Goal: Transaction & Acquisition: Purchase product/service

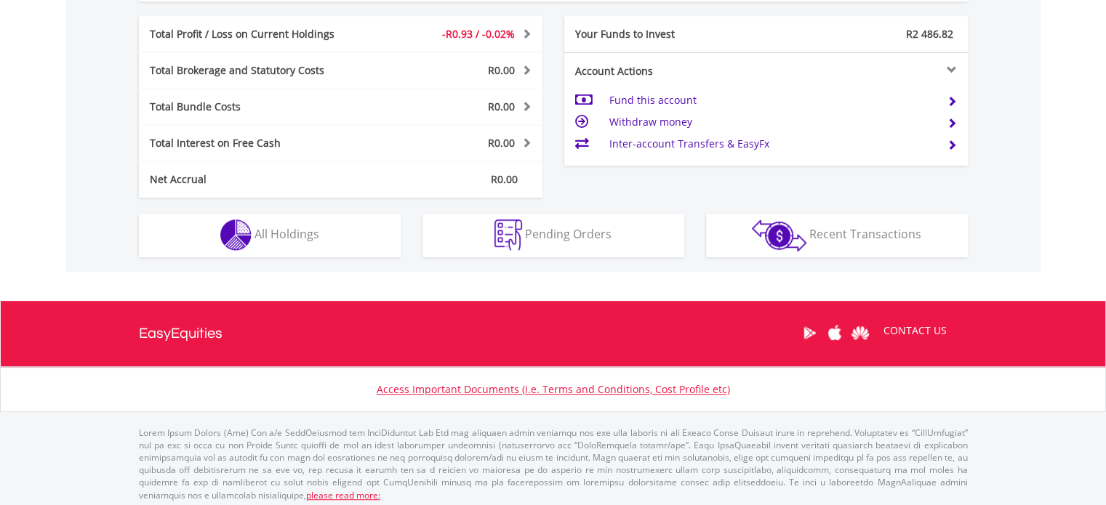
scroll to position [723, 0]
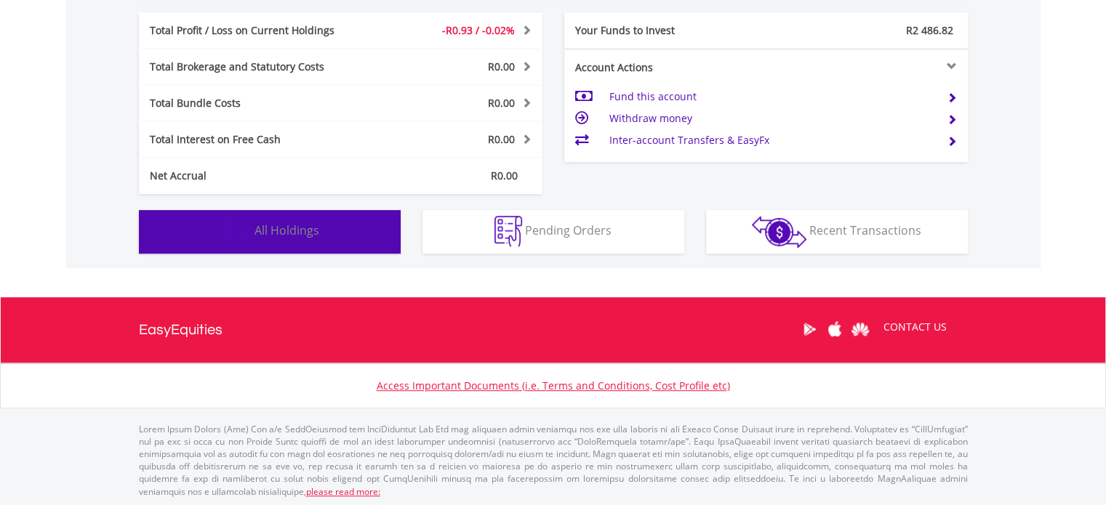
click at [265, 235] on span "All Holdings" at bounding box center [286, 230] width 65 height 16
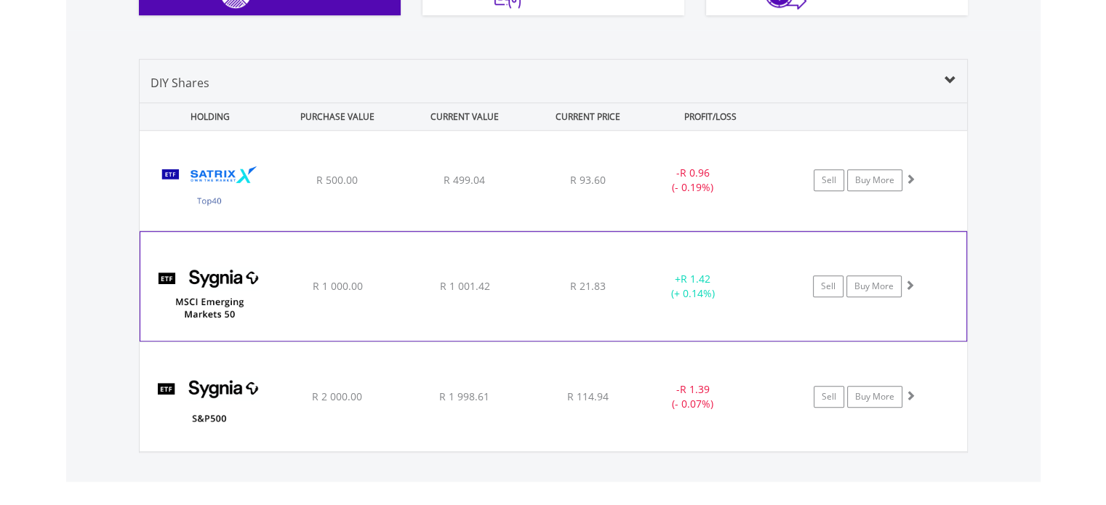
scroll to position [945, 0]
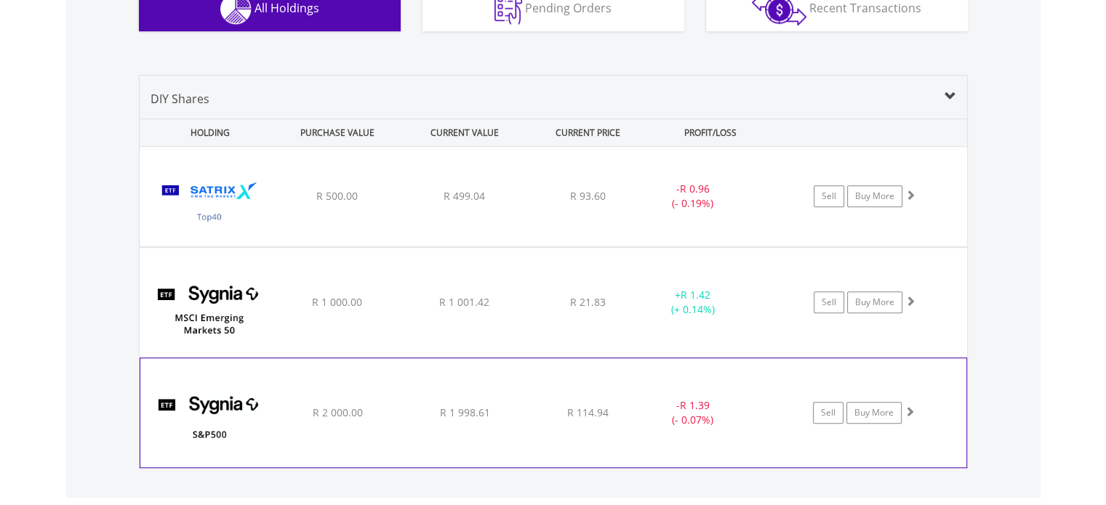
click at [217, 403] on img at bounding box center [210, 420] width 125 height 87
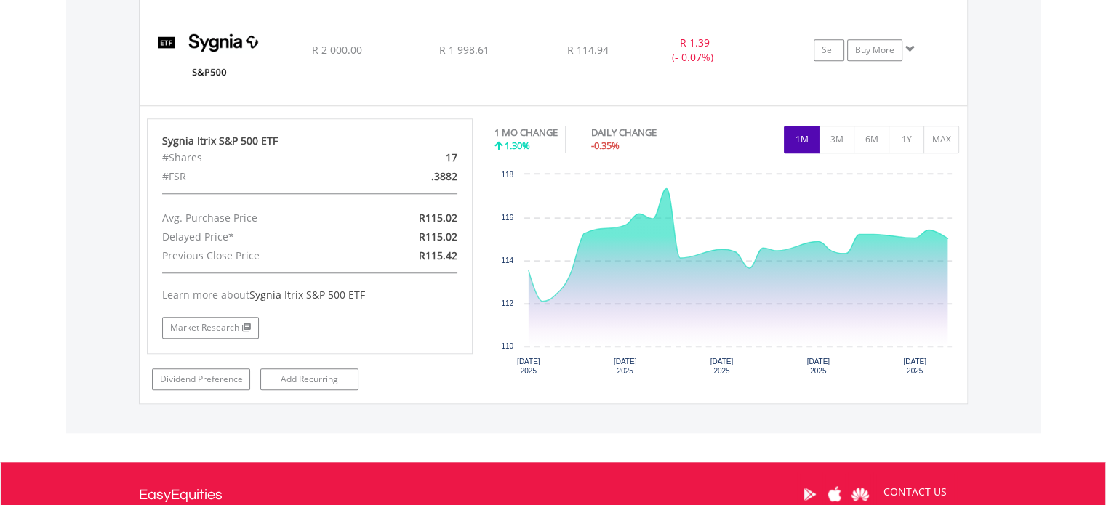
scroll to position [1308, 0]
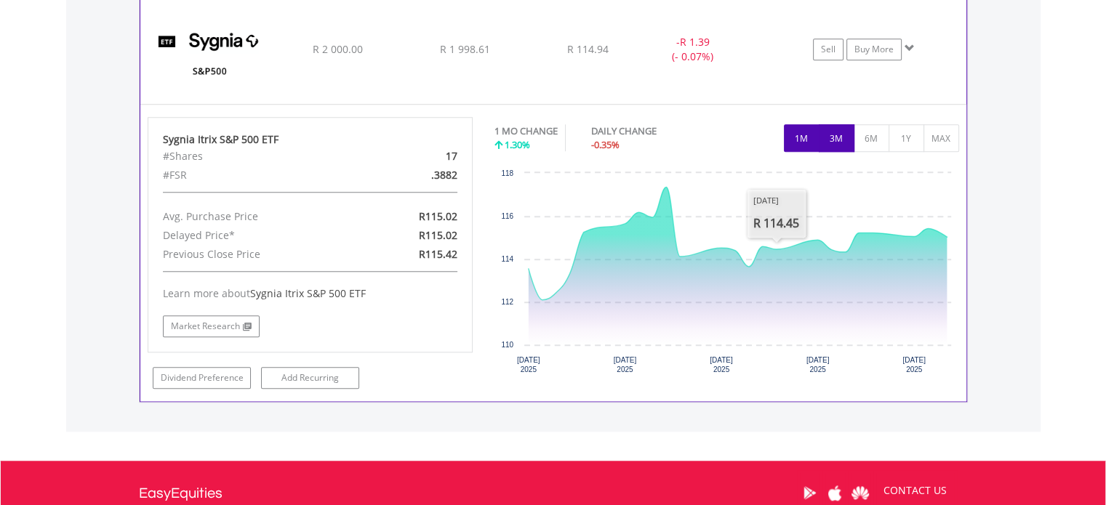
click at [830, 145] on button "3M" at bounding box center [836, 138] width 36 height 28
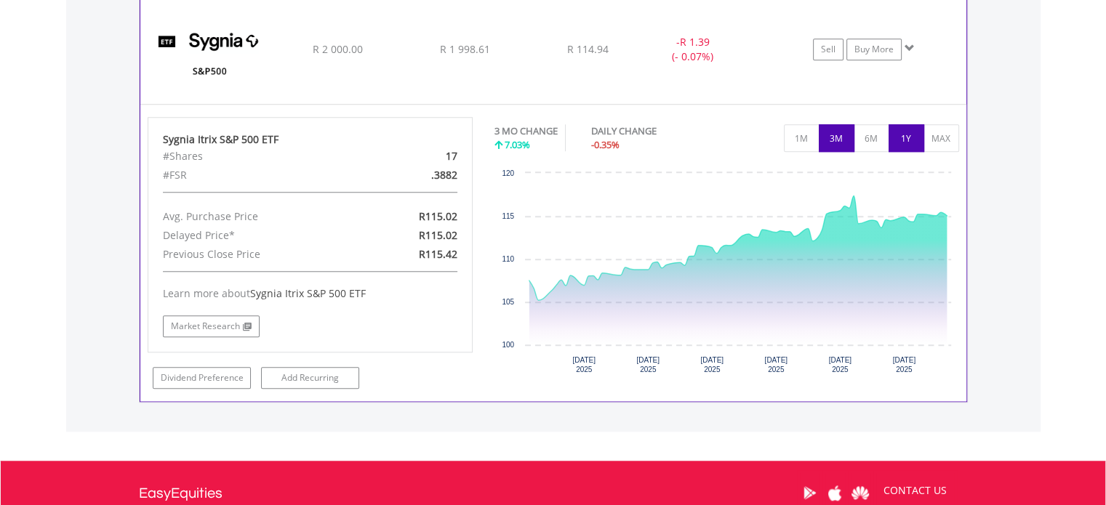
drag, startPoint x: 896, startPoint y: 139, endPoint x: 910, endPoint y: 197, distance: 59.9
click at [896, 140] on button "1Y" at bounding box center [906, 138] width 36 height 28
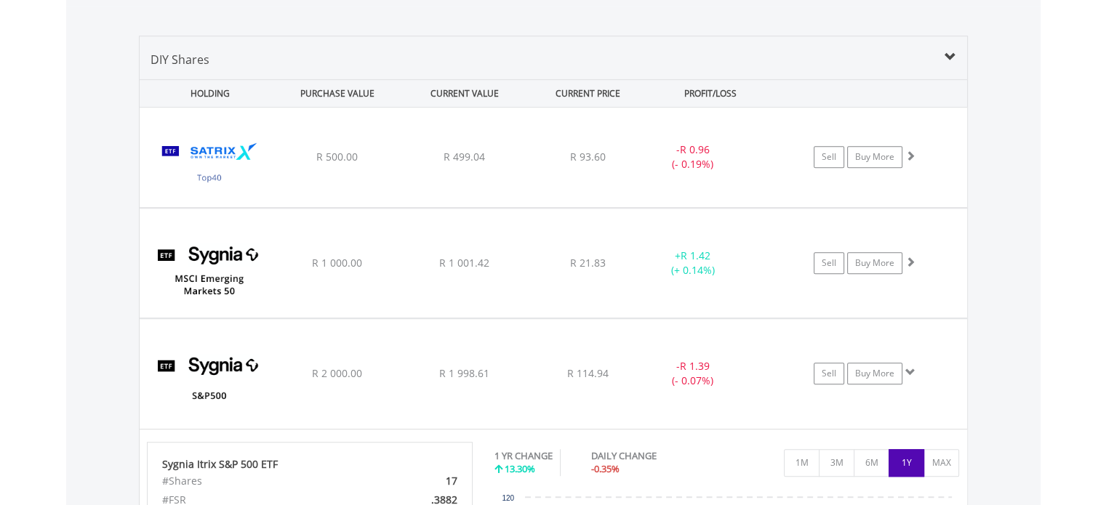
scroll to position [1034, 0]
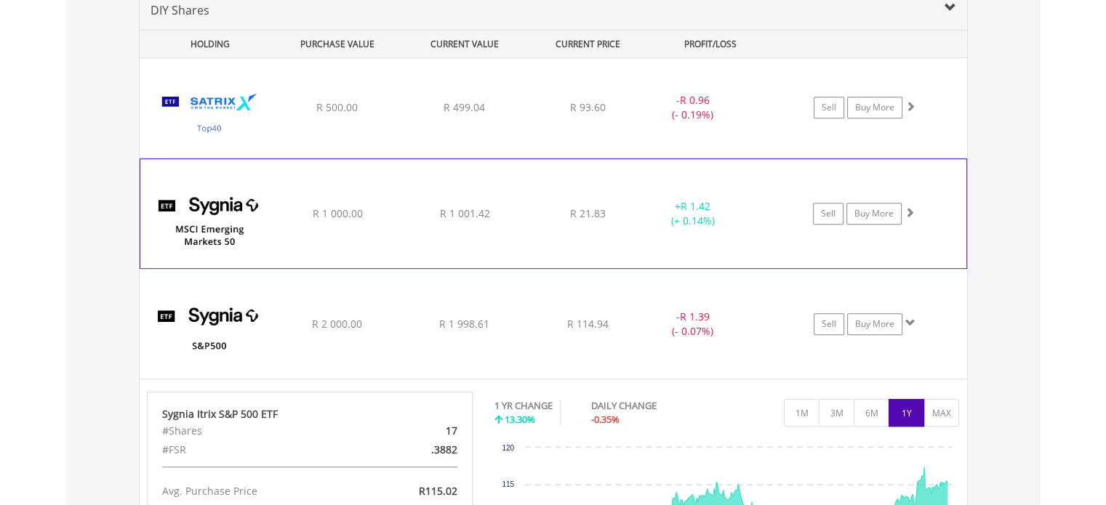
click at [219, 215] on img at bounding box center [210, 220] width 125 height 87
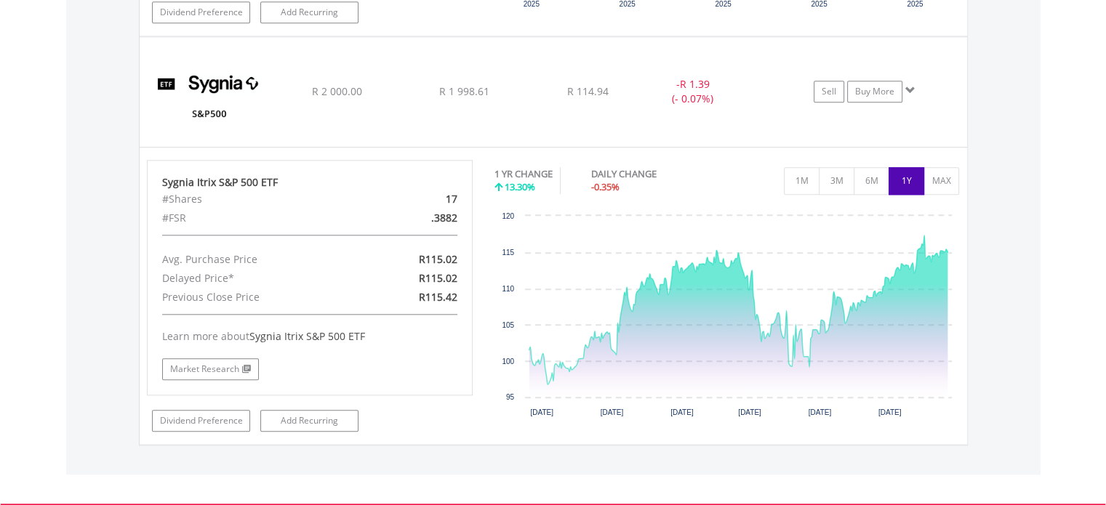
scroll to position [1470, 0]
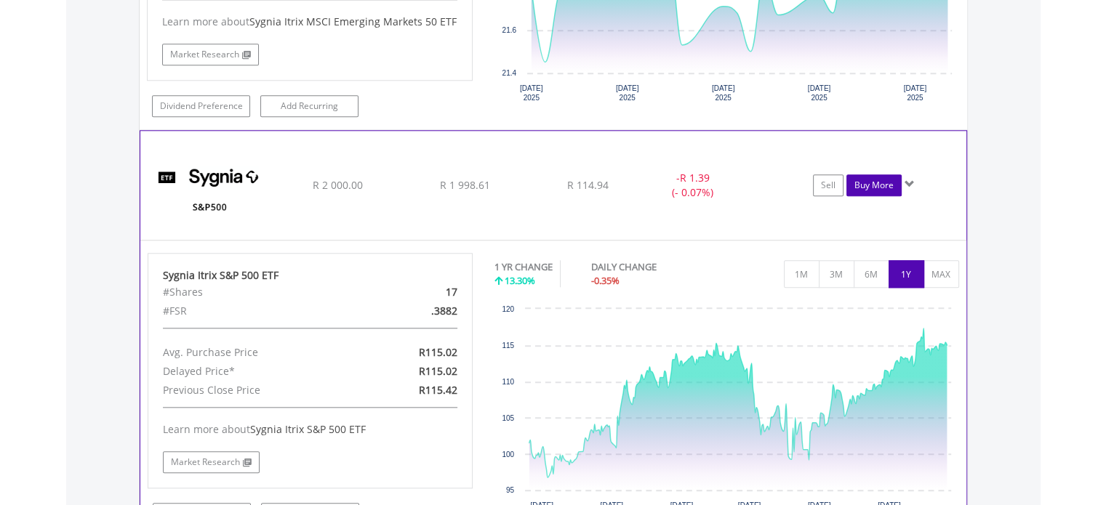
click at [873, 182] on link "Buy More" at bounding box center [873, 185] width 55 height 22
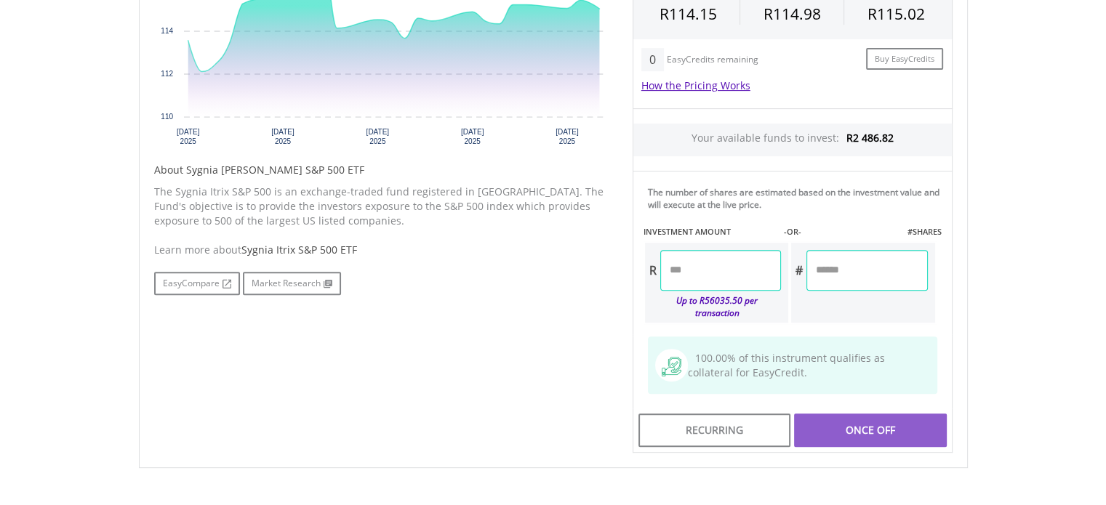
scroll to position [582, 0]
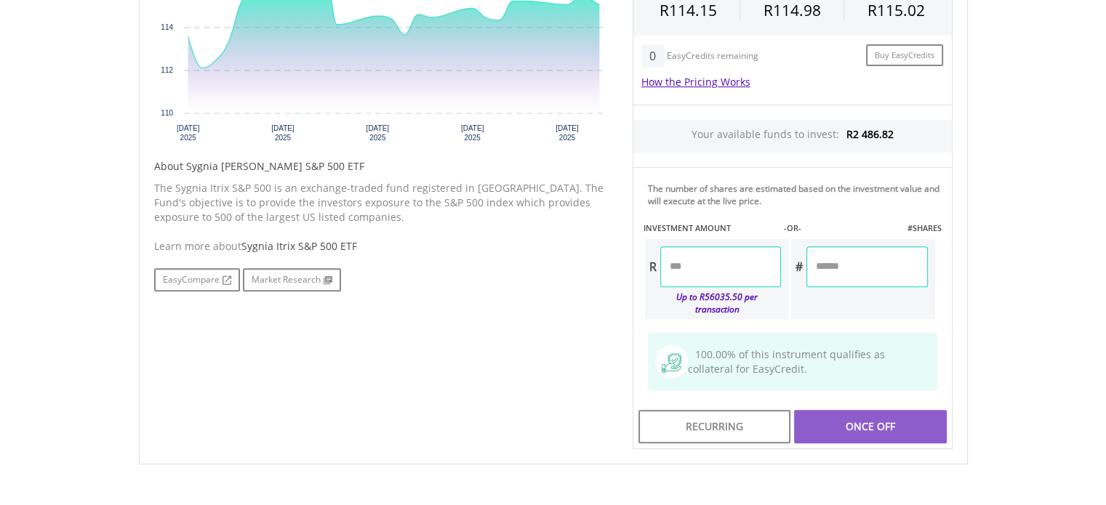
click at [707, 269] on input "number" at bounding box center [720, 266] width 121 height 41
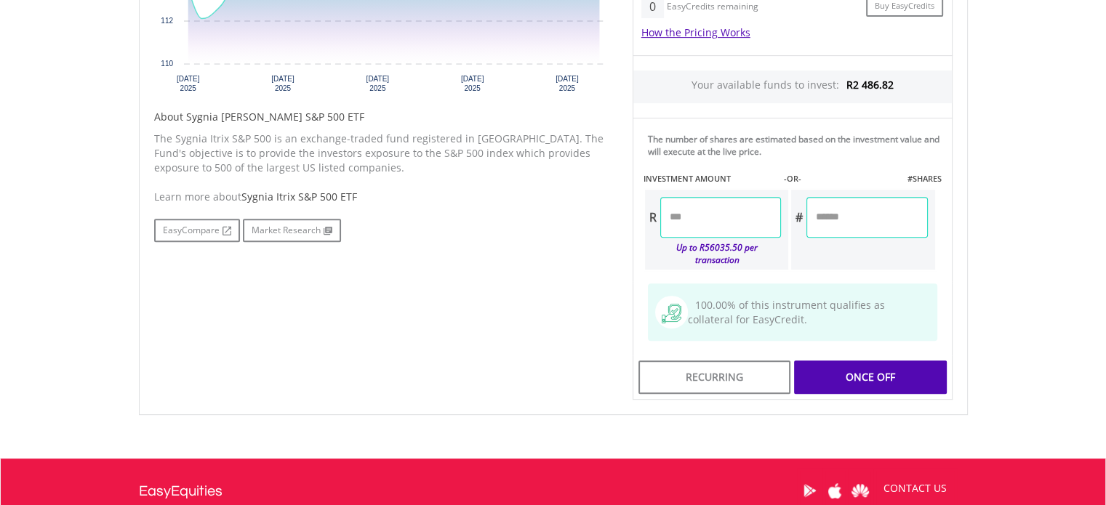
scroll to position [654, 0]
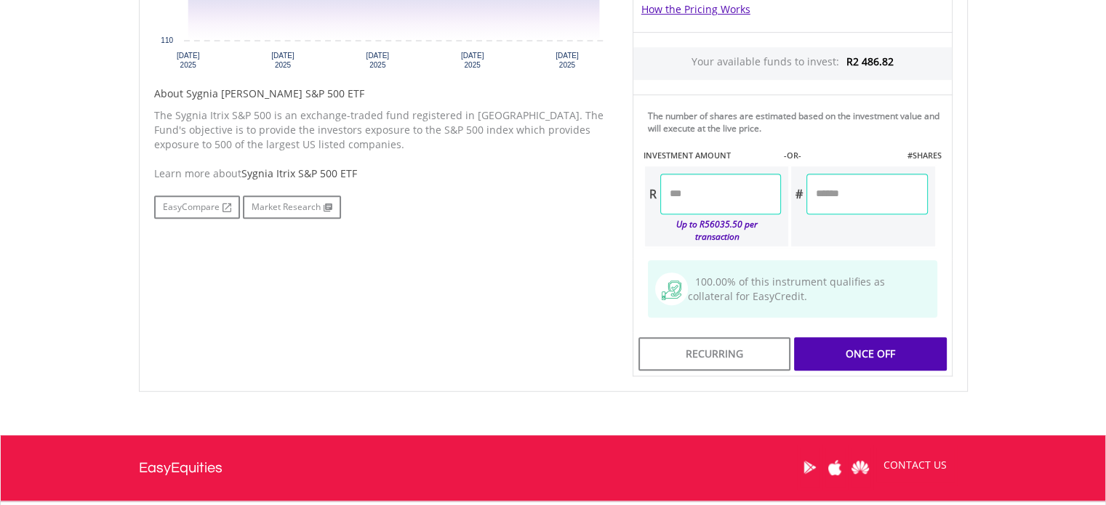
type input "*******"
type input "******"
click at [874, 197] on div "Last Updated Price: 15-min. Delay* Price Update Cost: 2 Credits Request A Price…" at bounding box center [792, 94] width 342 height 565
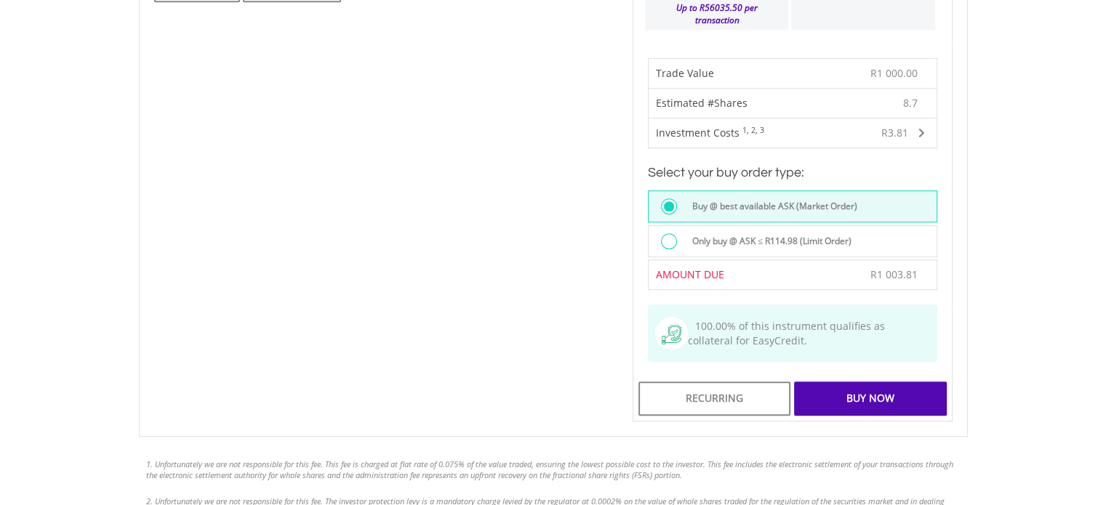
scroll to position [872, 0]
click at [664, 232] on div at bounding box center [669, 240] width 16 height 16
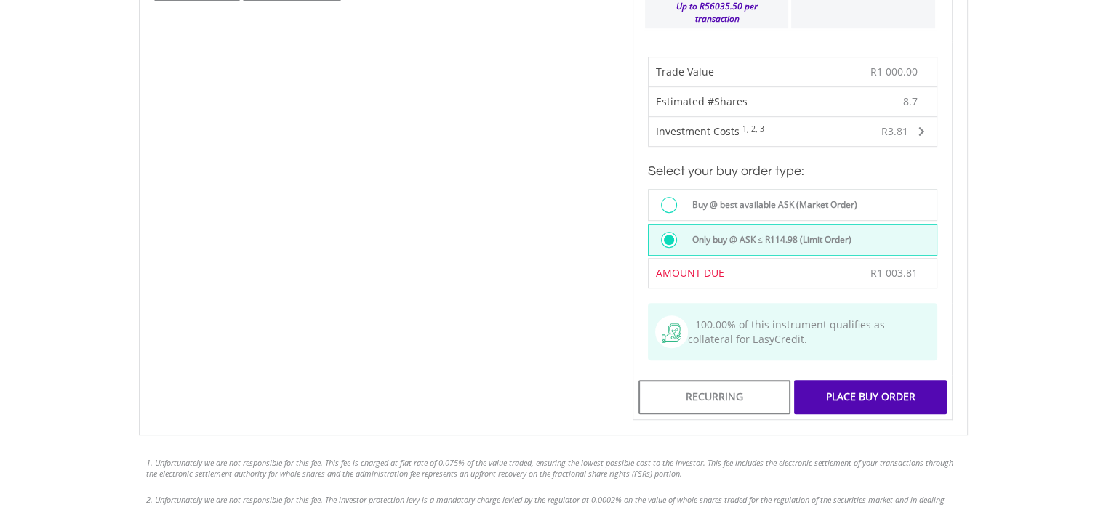
click at [839, 380] on div "Place Buy Order" at bounding box center [870, 396] width 152 height 33
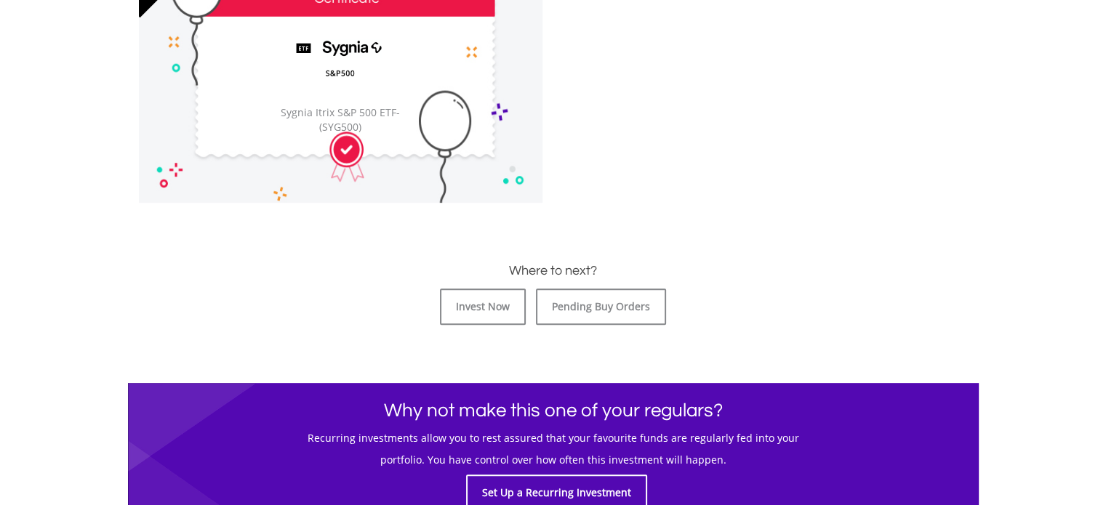
scroll to position [509, 0]
